Goal: Transaction & Acquisition: Book appointment/travel/reservation

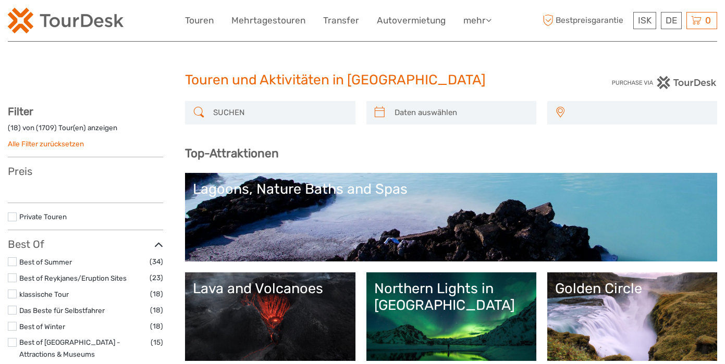
select select
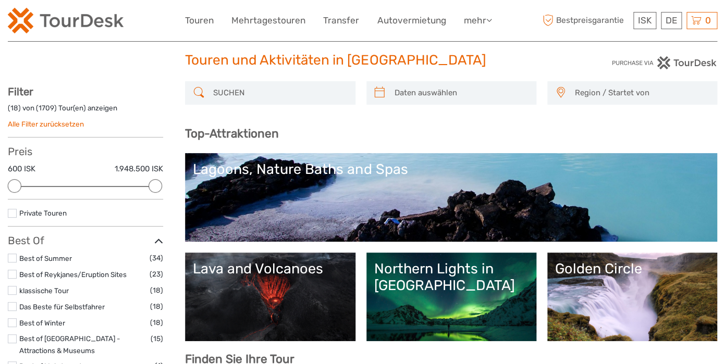
scroll to position [24, 0]
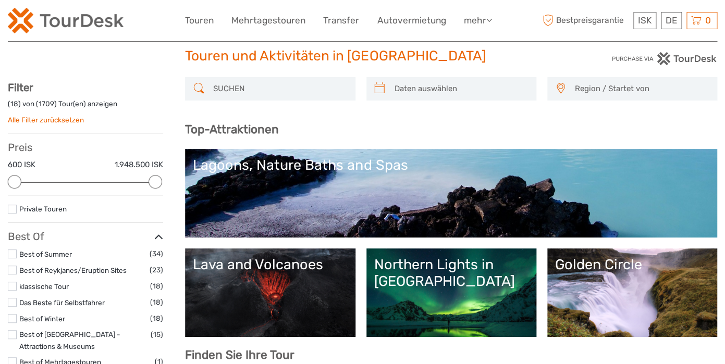
click at [434, 89] on input "search" at bounding box center [460, 89] width 141 height 18
type input "04/10/2025"
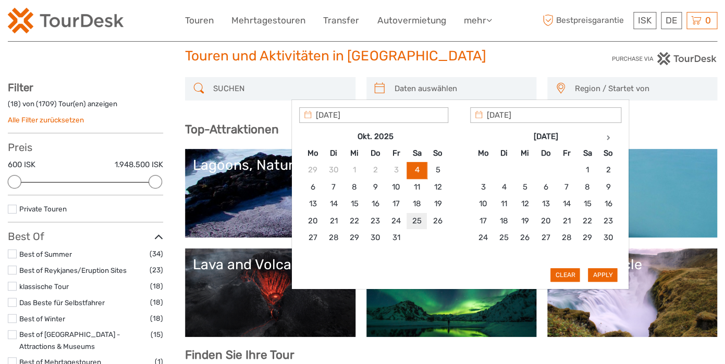
type input "25/10/2025"
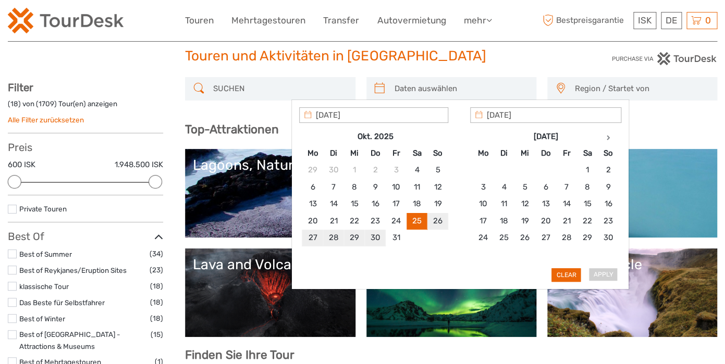
type input "29/10/2025"
type input "25/10/2025"
click at [596, 277] on button "Apply" at bounding box center [602, 275] width 29 height 14
type input "25/10/2025 - 29/10/2025"
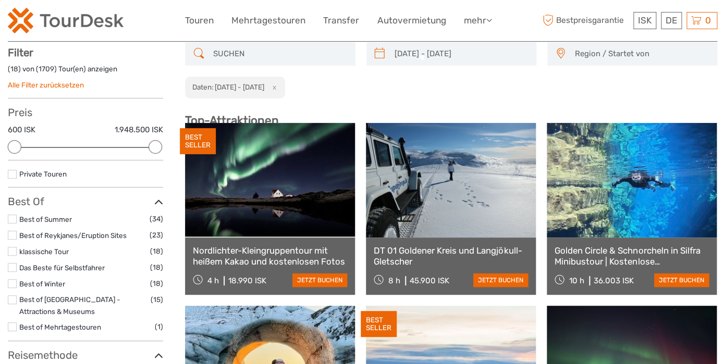
scroll to position [59, 0]
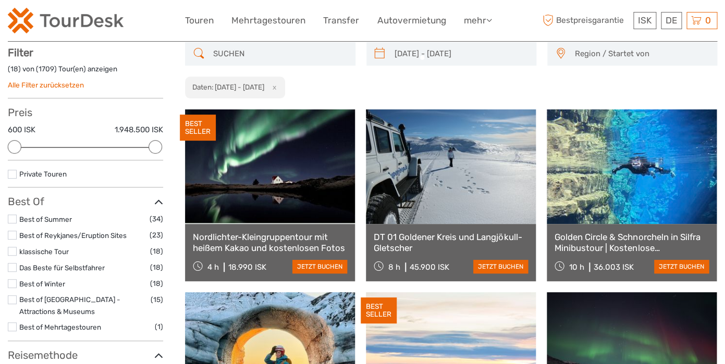
click at [612, 57] on span "Region / Startet von" at bounding box center [641, 53] width 142 height 17
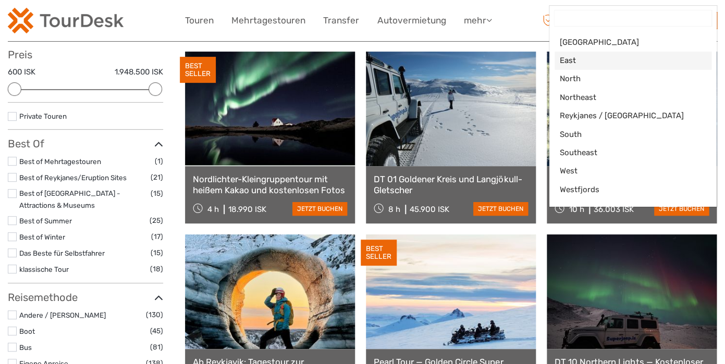
scroll to position [117, 0]
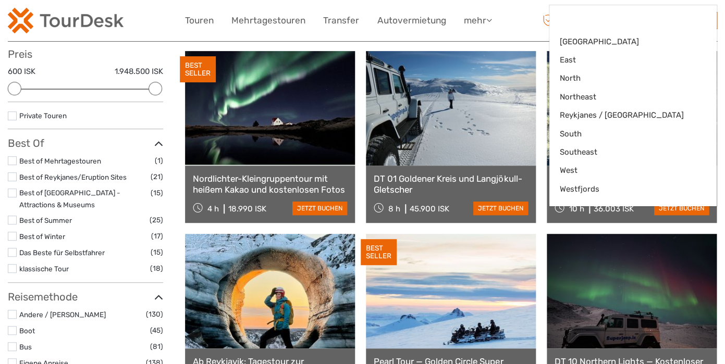
click at [476, 37] on div "ISK ISK € $ £ DE English Español Deutsch Touren Mehrtagestouren Transfer Autove…" at bounding box center [362, 20] width 709 height 41
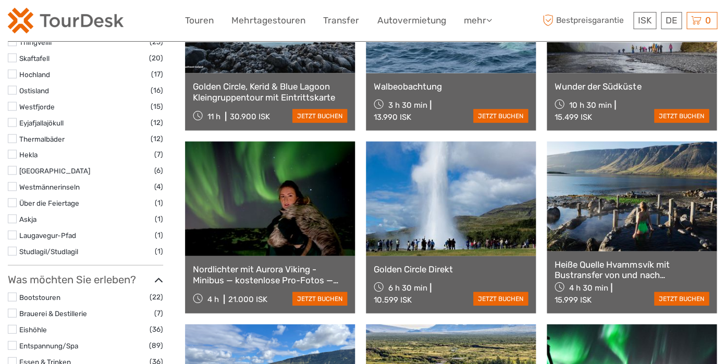
scroll to position [759, 0]
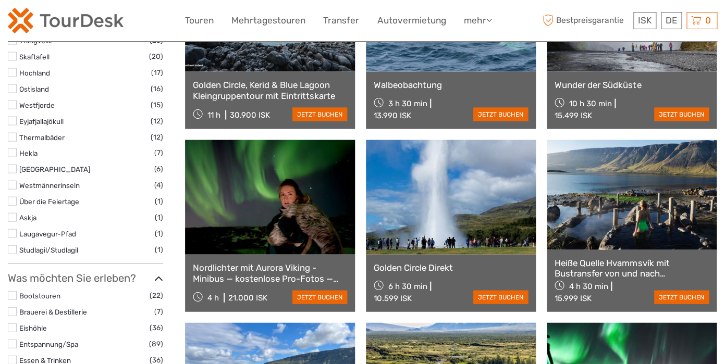
click at [232, 204] on link at bounding box center [270, 197] width 170 height 115
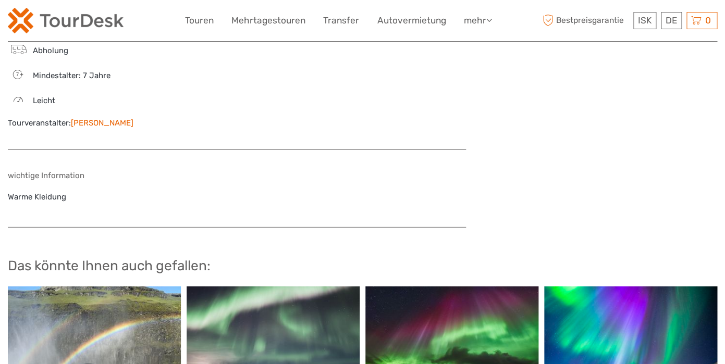
scroll to position [1003, 0]
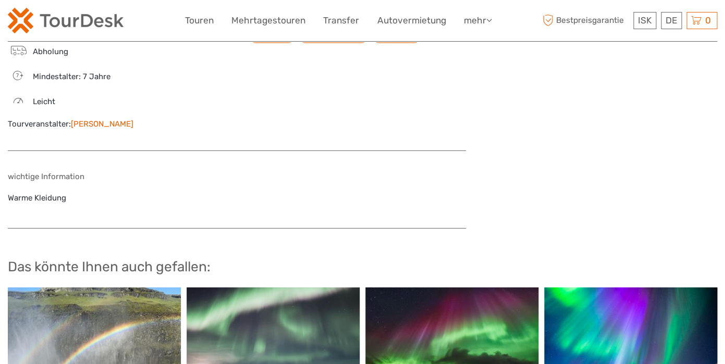
click at [99, 119] on link "[PERSON_NAME]" at bounding box center [102, 123] width 63 height 9
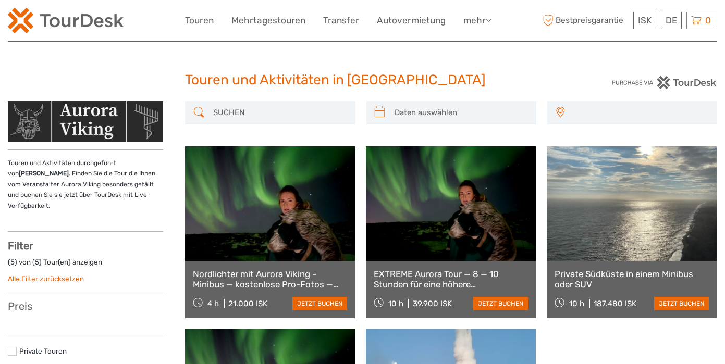
select select
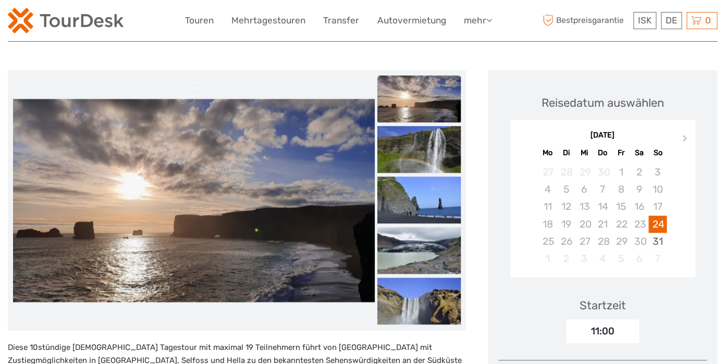
scroll to position [124, 0]
click at [98, 24] on img at bounding box center [66, 21] width 116 height 26
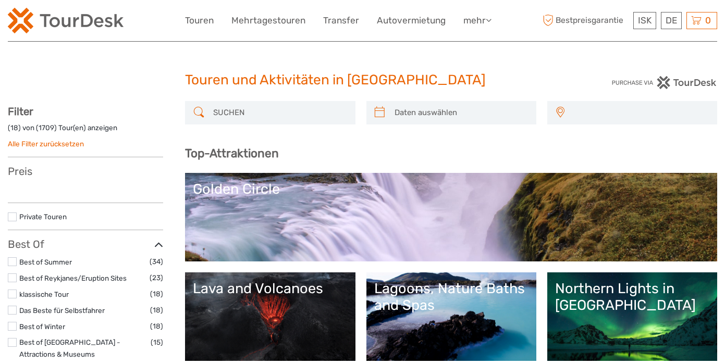
select select
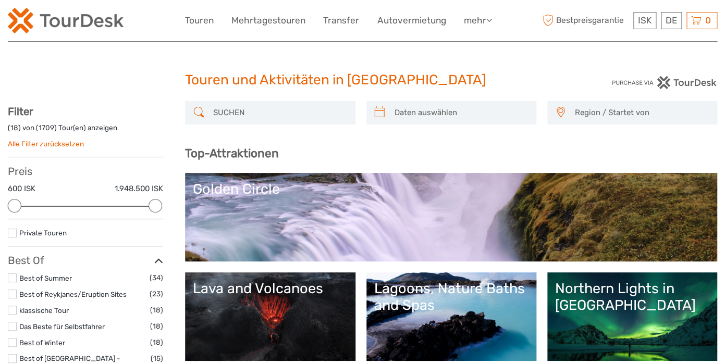
scroll to position [11, 0]
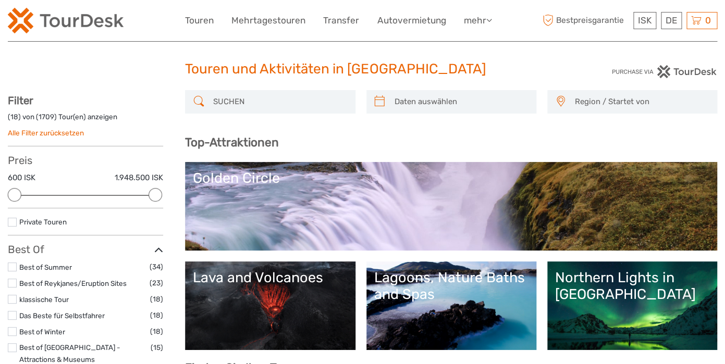
click at [286, 100] on input "search" at bounding box center [279, 102] width 141 height 18
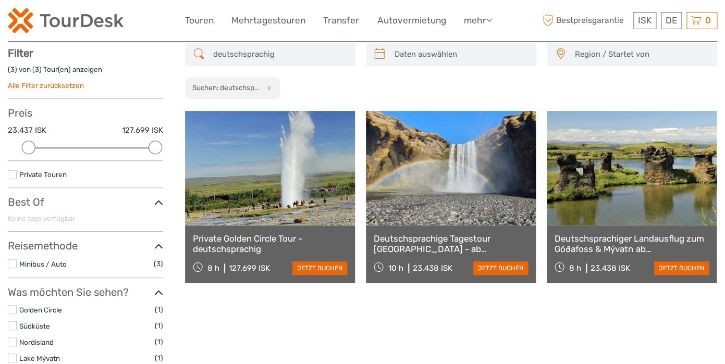
scroll to position [59, 0]
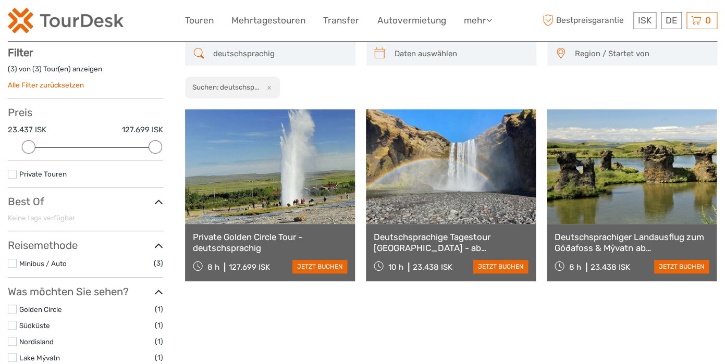
type input "deutschsprachig"
click at [405, 167] on link at bounding box center [451, 166] width 170 height 115
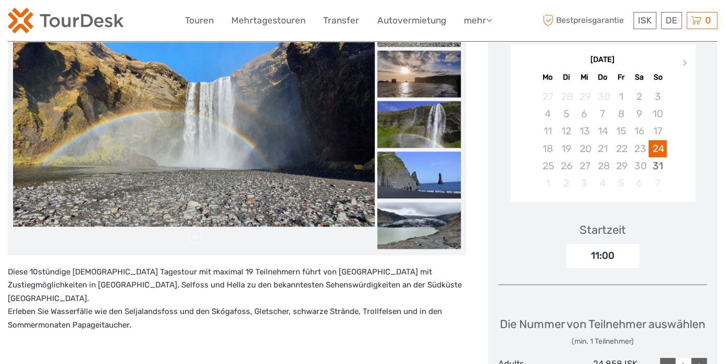
scroll to position [201, 0]
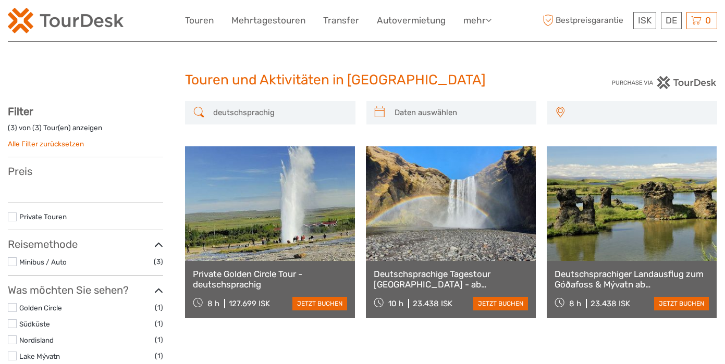
select select
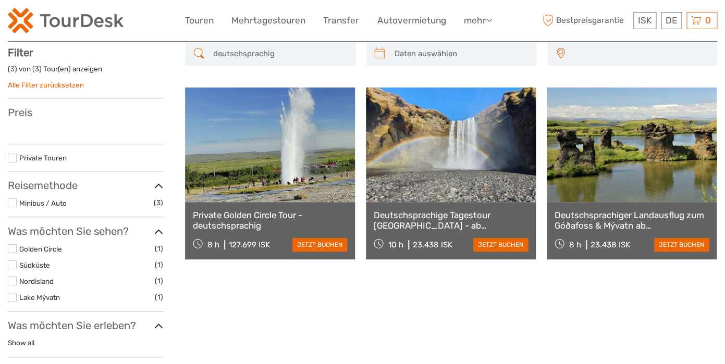
select select
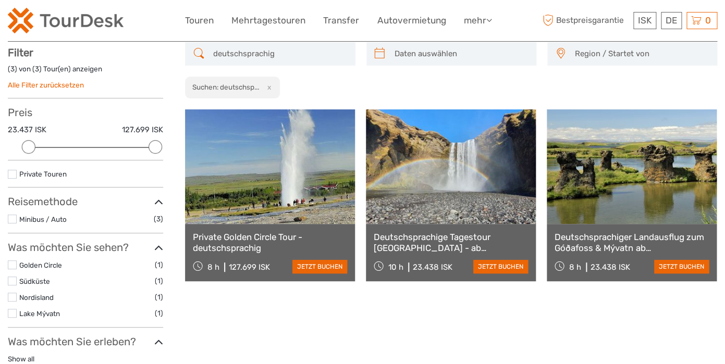
scroll to position [0, 0]
click at [621, 174] on link at bounding box center [631, 166] width 170 height 115
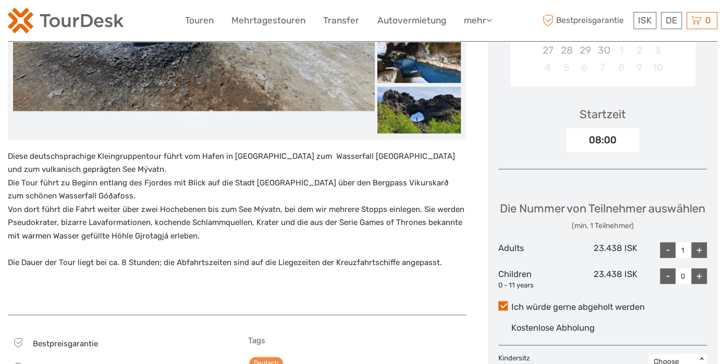
scroll to position [401, 0]
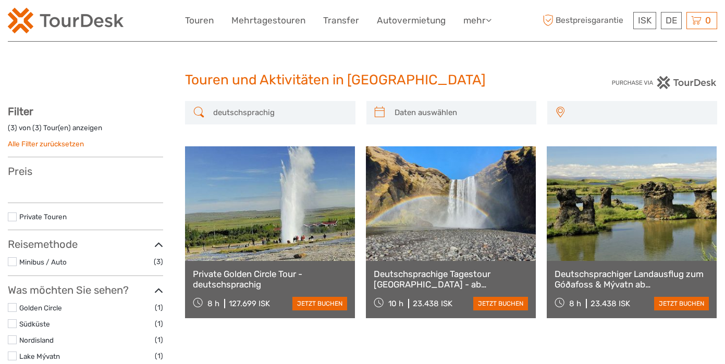
select select
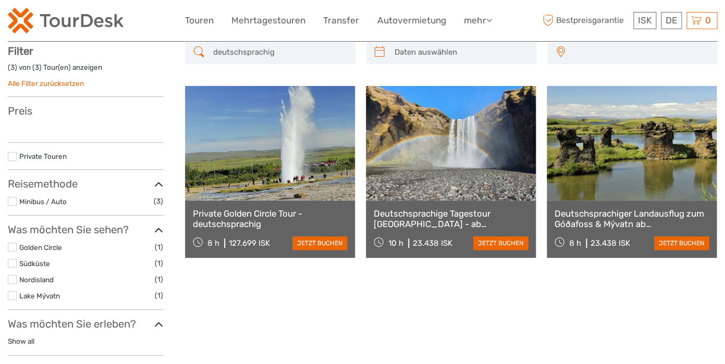
select select
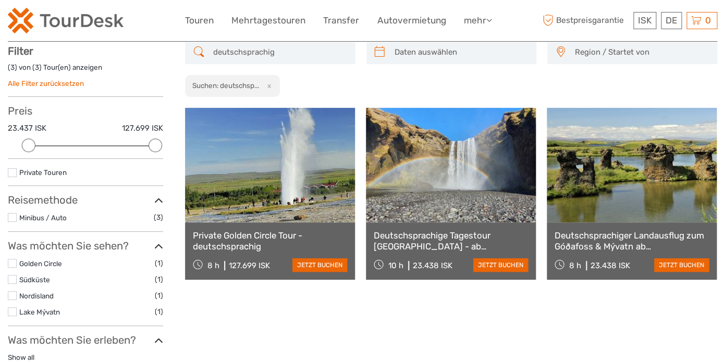
scroll to position [51, 0]
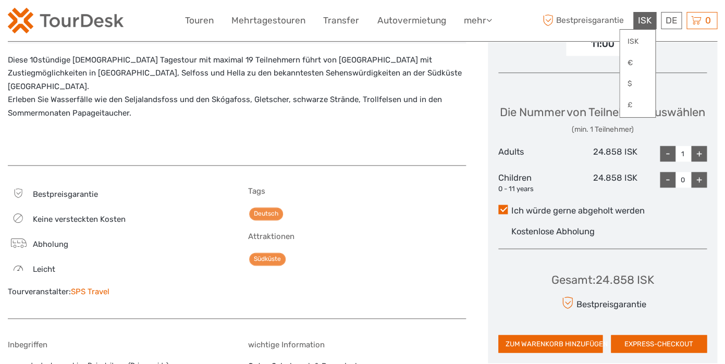
click at [644, 22] on span "ISK" at bounding box center [645, 20] width 14 height 10
click at [634, 60] on link "€" at bounding box center [636, 63] width 35 height 19
